Goal: Transaction & Acquisition: Subscribe to service/newsletter

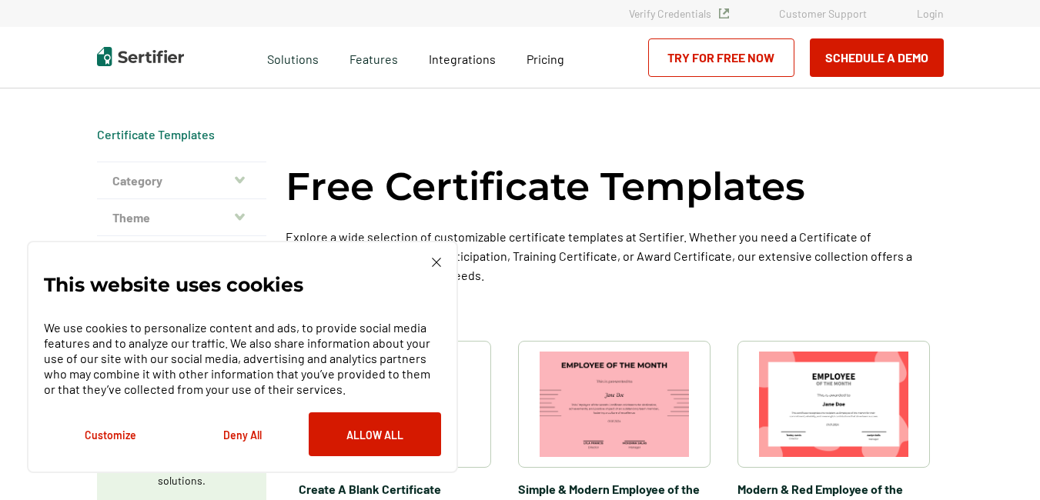
click at [435, 266] on img at bounding box center [436, 262] width 9 height 9
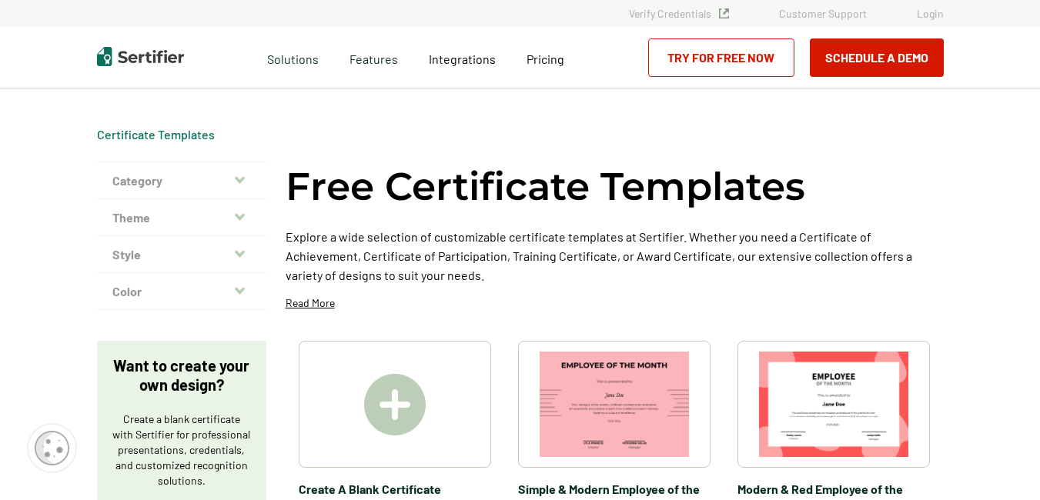
click at [240, 178] on icon "button" at bounding box center [240, 179] width 10 height 7
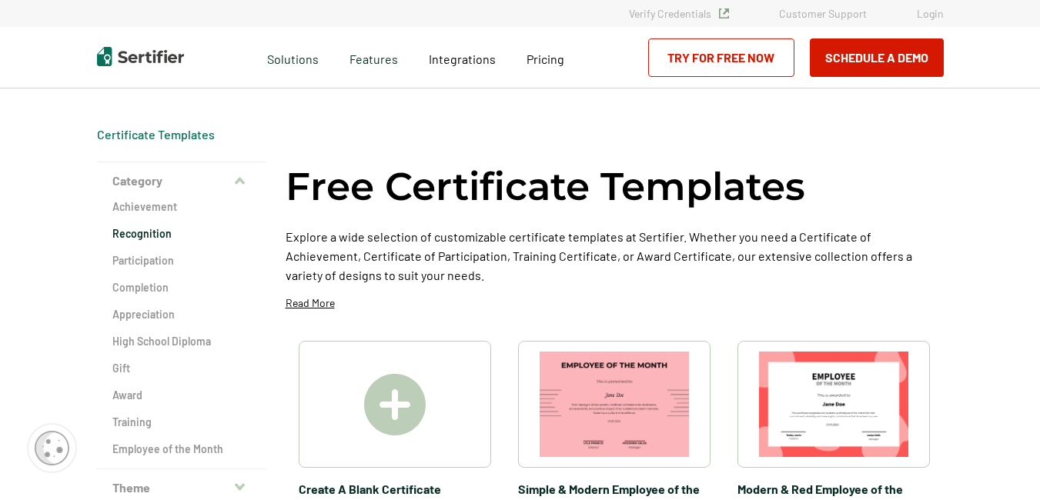
click at [126, 233] on h2 "Recognition" at bounding box center [181, 233] width 139 height 15
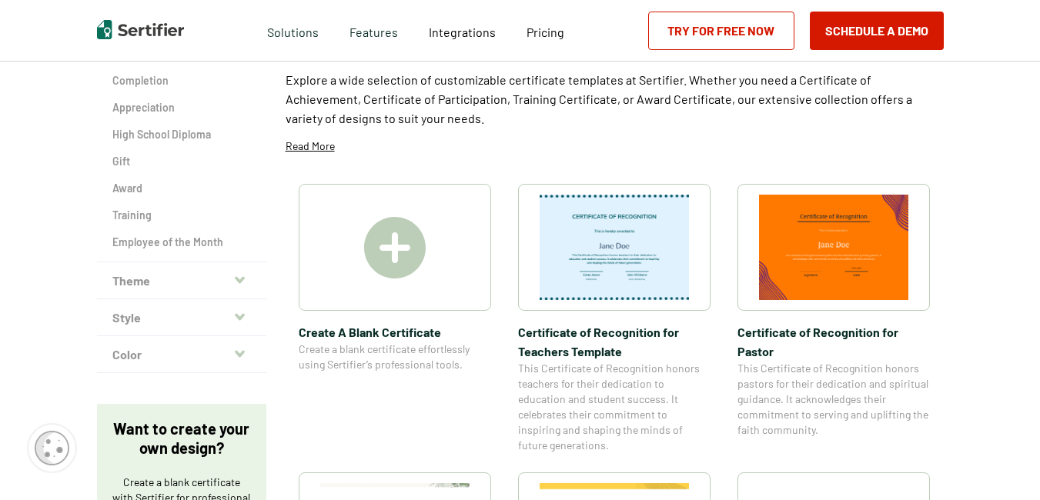
scroll to position [187, 0]
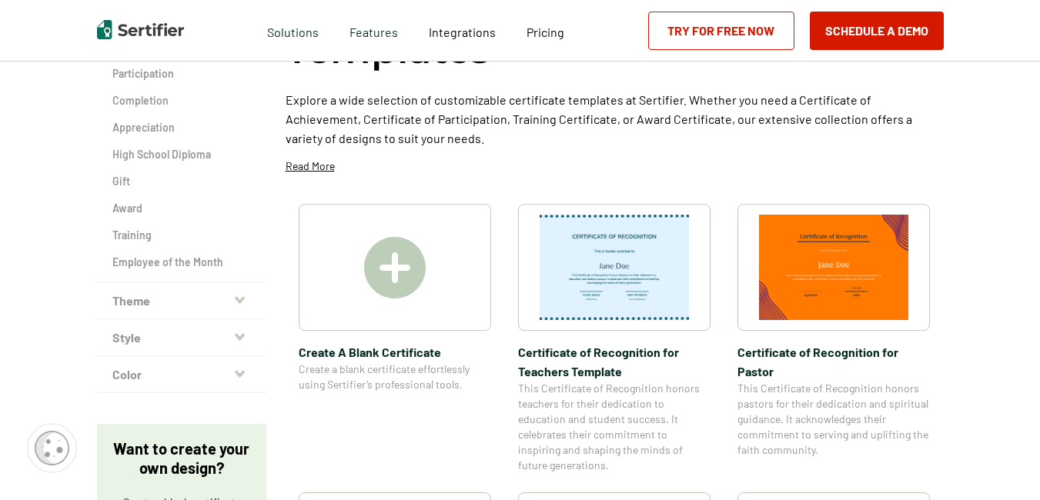
click at [244, 302] on icon "button" at bounding box center [240, 299] width 10 height 7
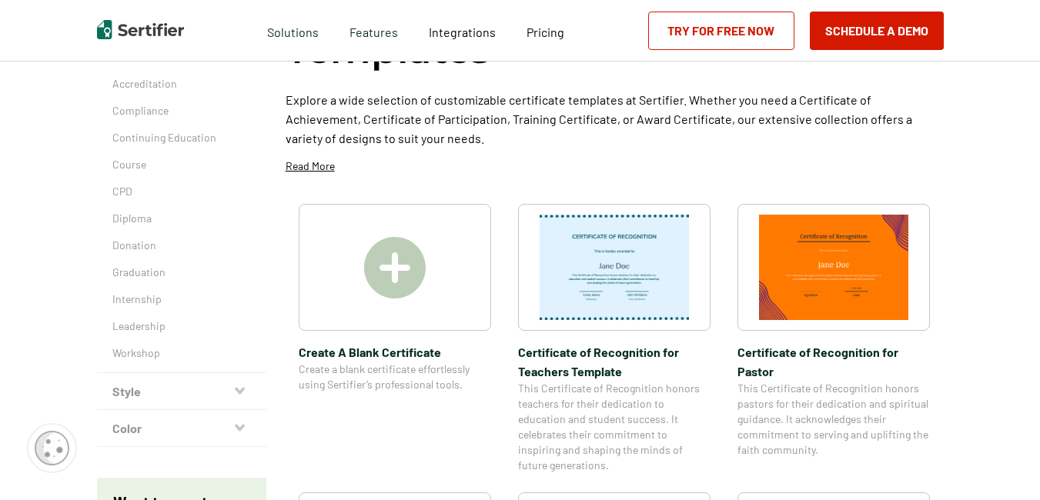
click at [242, 387] on icon "button" at bounding box center [240, 391] width 10 height 12
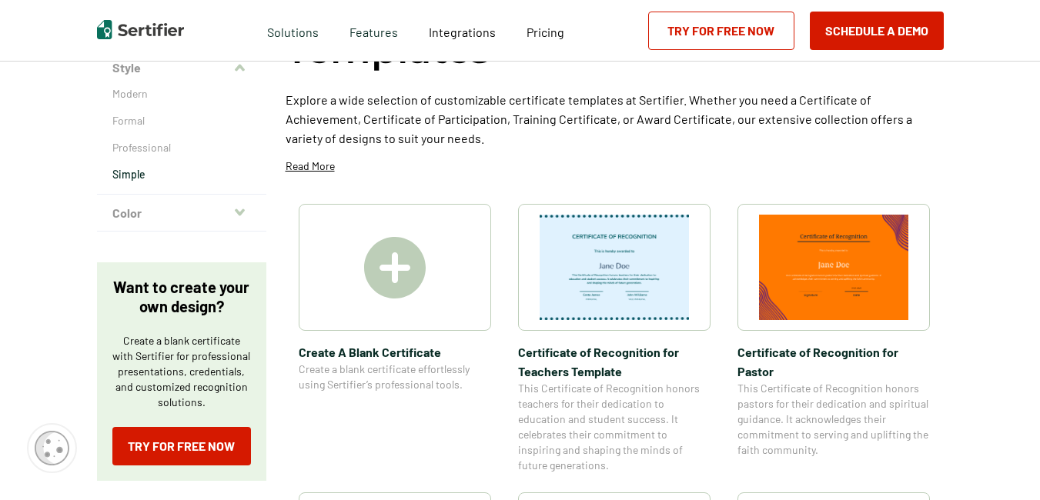
click at [132, 176] on p "Simple" at bounding box center [181, 174] width 139 height 15
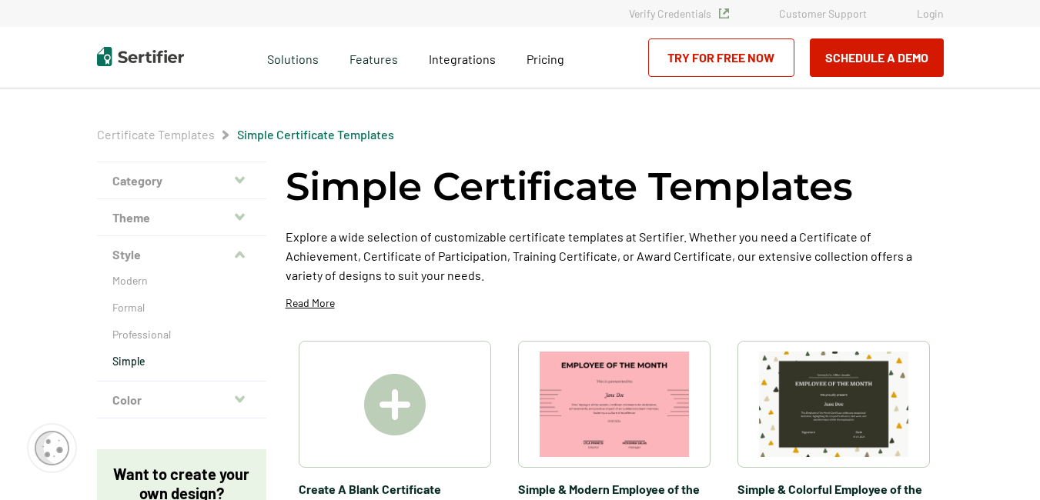
click at [125, 400] on button "Color" at bounding box center [181, 400] width 169 height 37
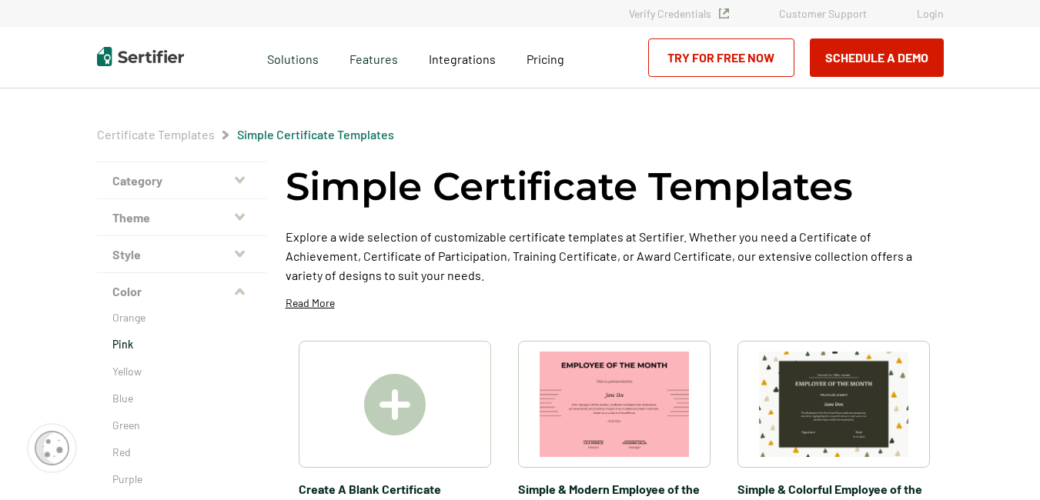
click at [121, 343] on p "Pink" at bounding box center [181, 344] width 139 height 15
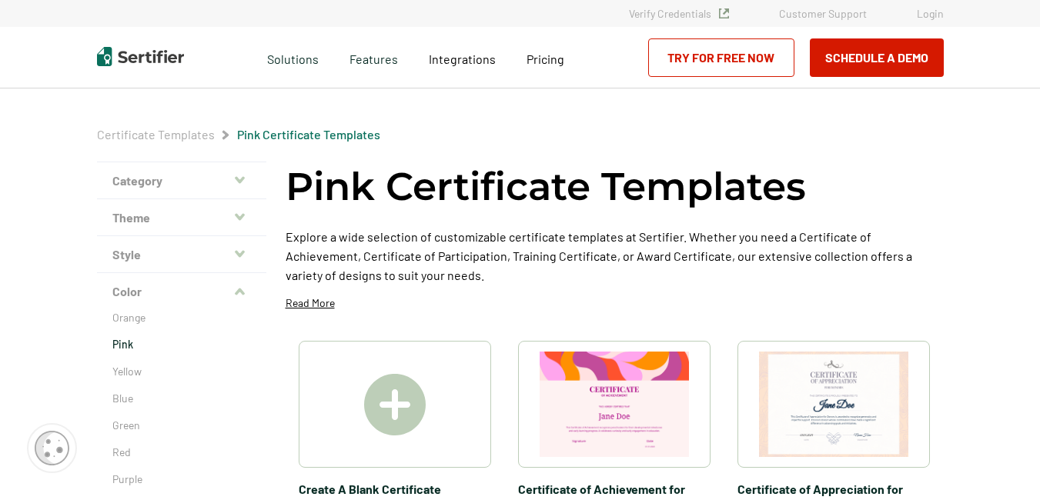
drag, startPoint x: 1043, startPoint y: 121, endPoint x: 705, endPoint y: 62, distance: 342.3
click at [705, 62] on link "Try for Free Now" at bounding box center [721, 57] width 146 height 38
click at [848, 390] on img at bounding box center [833, 404] width 149 height 105
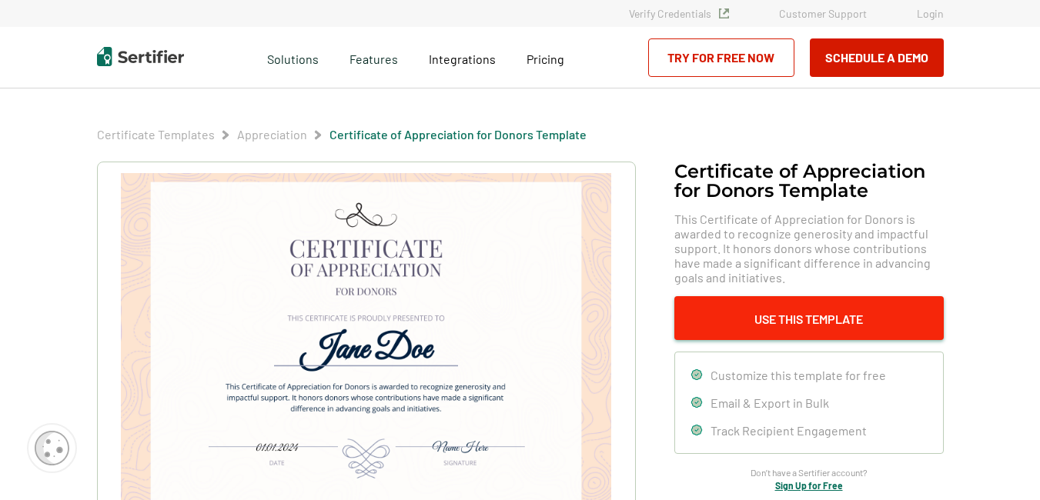
click at [796, 314] on button "Use This Template" at bounding box center [809, 318] width 269 height 44
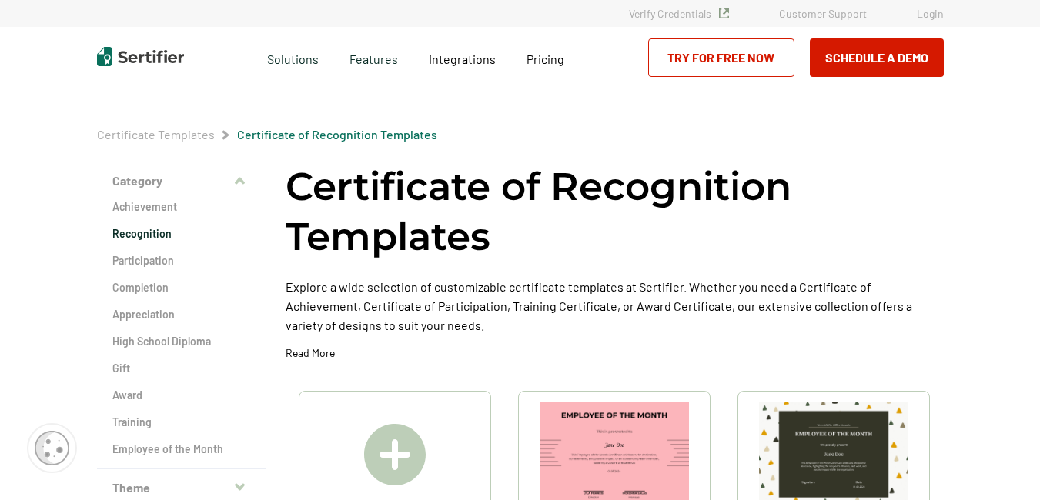
scroll to position [187, 0]
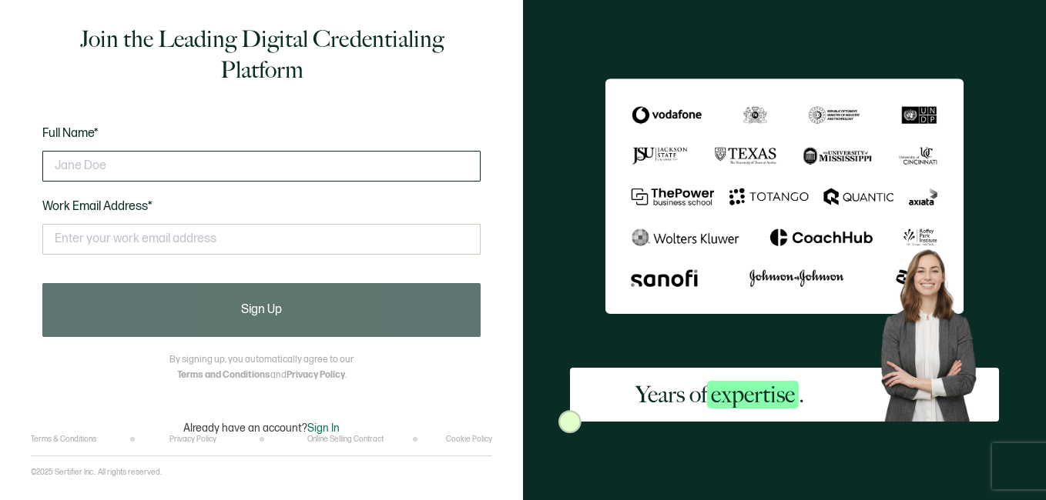
click at [255, 162] on input "text" at bounding box center [261, 166] width 438 height 31
type input "sara"
type input "sarabailaheller@gmail.com"
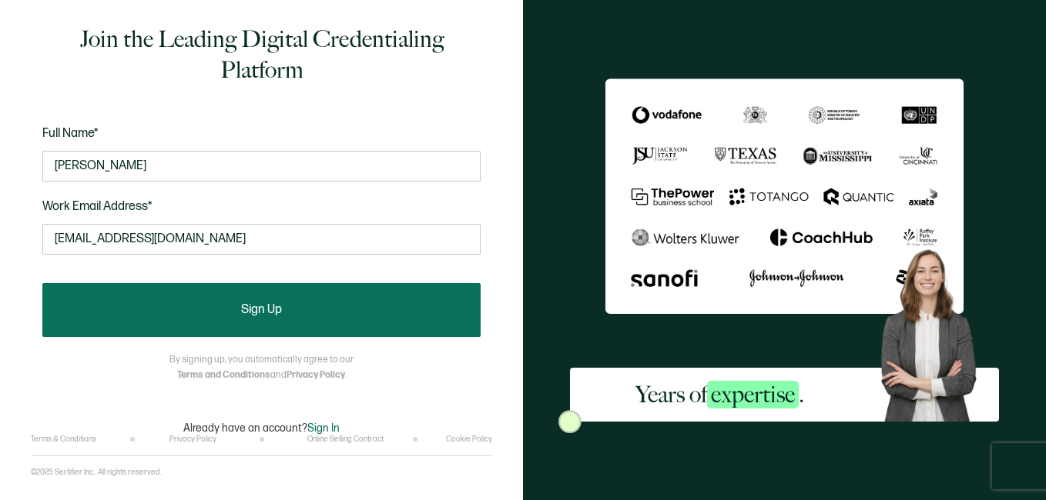
click at [272, 322] on button "Sign Up" at bounding box center [261, 310] width 438 height 54
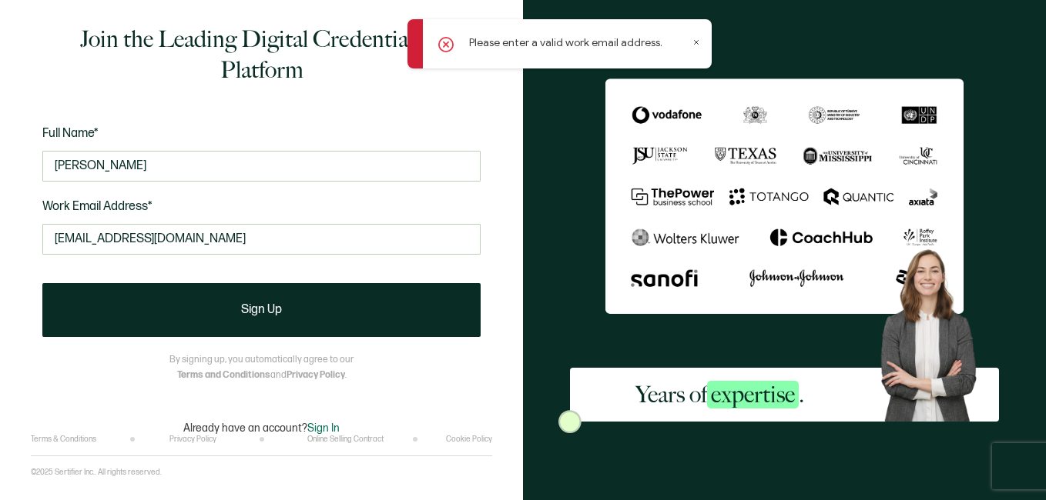
click at [695, 42] on icon at bounding box center [696, 42] width 8 height 8
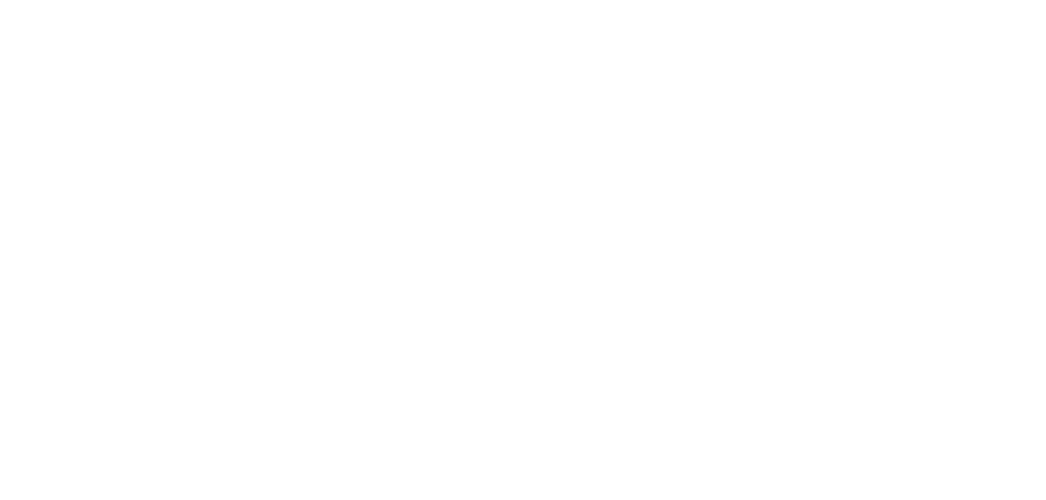
click at [796, 314] on div at bounding box center [523, 250] width 1046 height 500
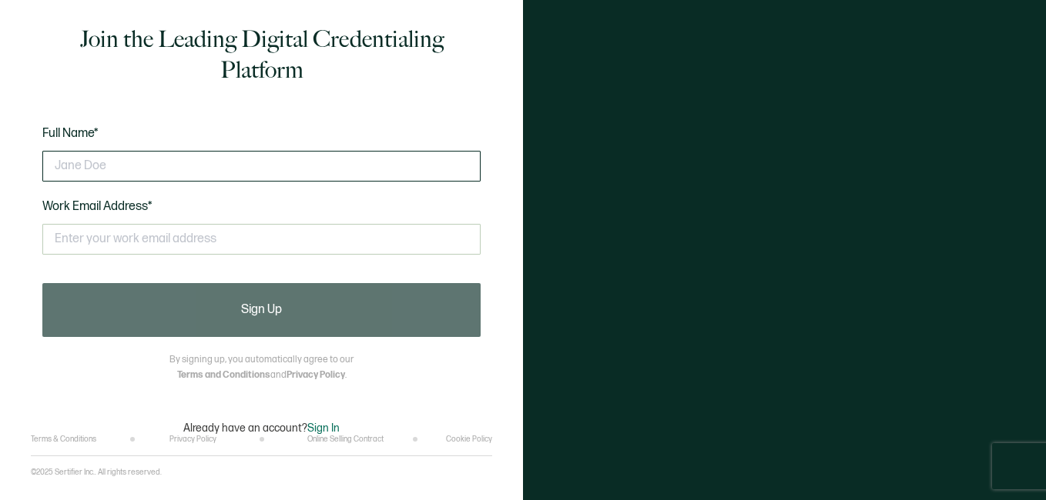
click at [229, 167] on input "text" at bounding box center [261, 166] width 438 height 31
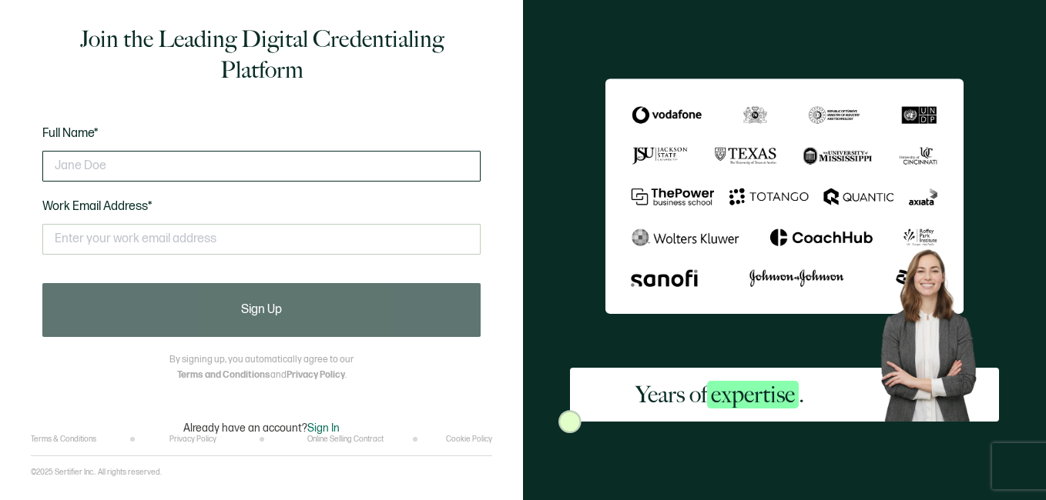
type input "[PERSON_NAME]"
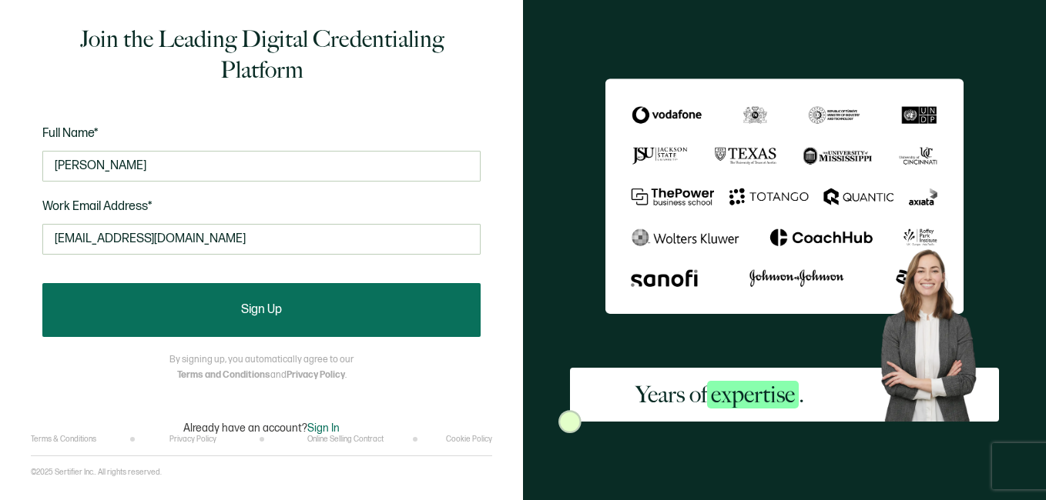
click at [261, 317] on button "Sign Up" at bounding box center [261, 310] width 438 height 54
click at [264, 306] on span "Sign Up" at bounding box center [261, 310] width 41 height 12
click at [253, 310] on span "Sign Up" at bounding box center [261, 310] width 41 height 12
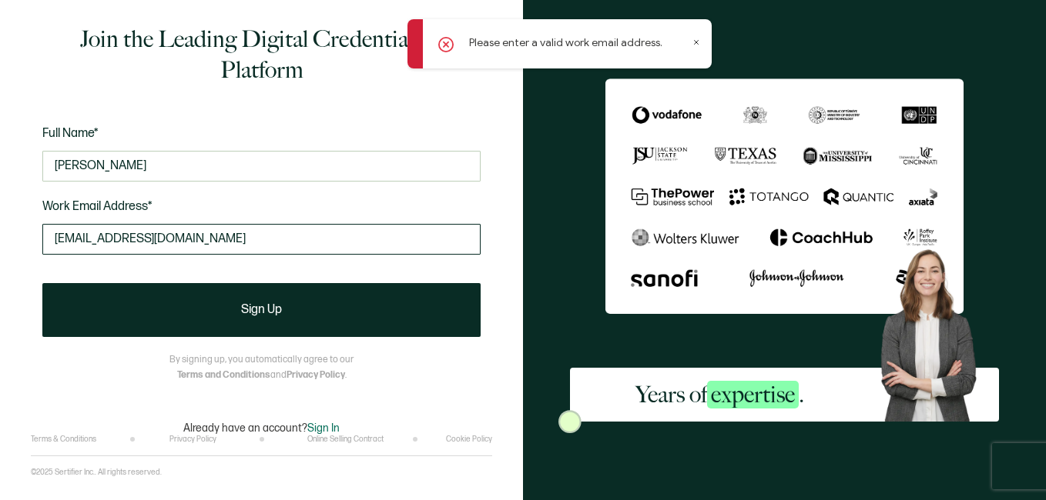
click at [221, 242] on input "[EMAIL_ADDRESS][DOMAIN_NAME]" at bounding box center [261, 239] width 438 height 31
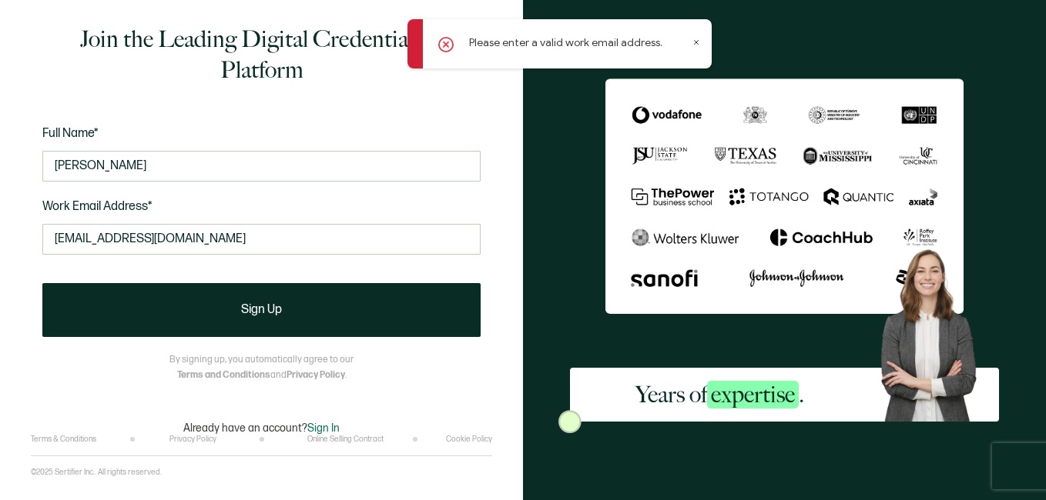
drag, startPoint x: 221, startPoint y: 242, endPoint x: 54, endPoint y: 209, distance: 170.2
click at [54, 209] on div "Full Name* [PERSON_NAME] Work Email Address* [EMAIL_ADDRESS][DOMAIN_NAME] This …" at bounding box center [261, 200] width 438 height 152
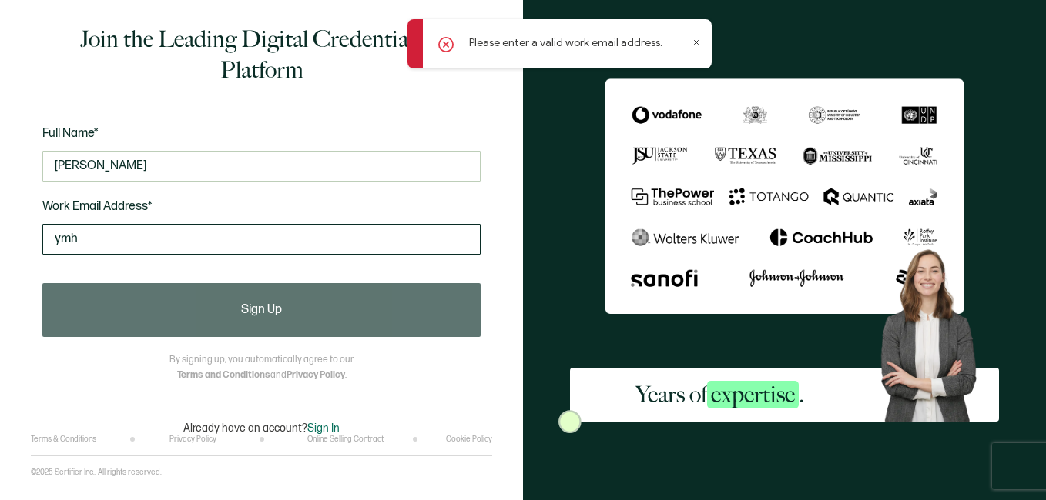
type input "[EMAIL_ADDRESS][DOMAIN_NAME]"
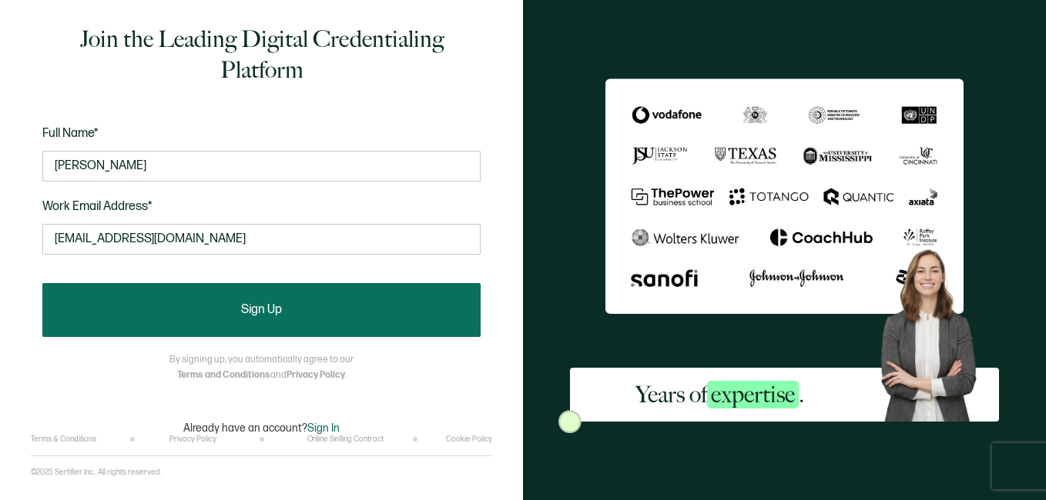
click at [275, 306] on span "Sign Up" at bounding box center [261, 310] width 41 height 12
